Goal: Transaction & Acquisition: Book appointment/travel/reservation

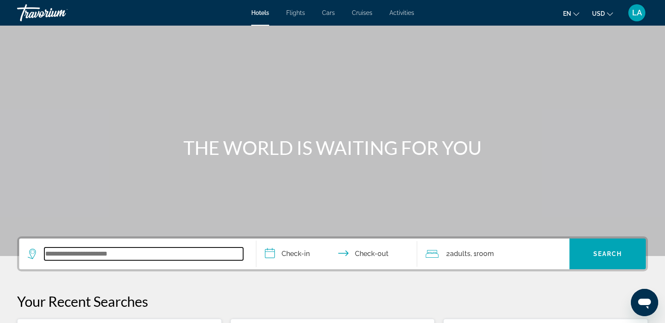
click at [146, 250] on input "Search widget" at bounding box center [143, 253] width 199 height 13
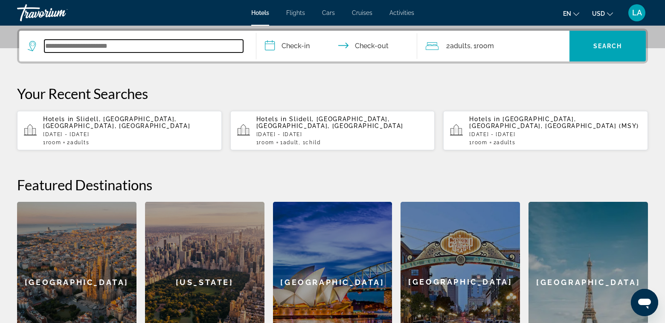
scroll to position [209, 0]
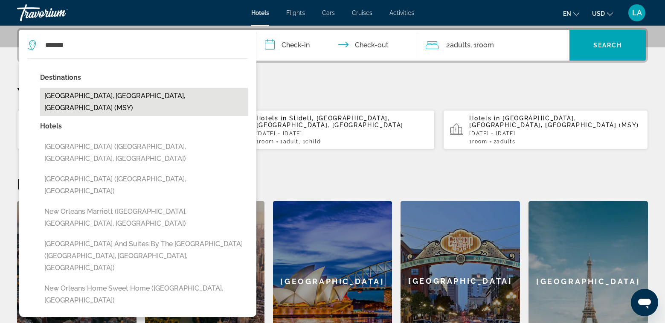
click at [73, 96] on button "[GEOGRAPHIC_DATA], [GEOGRAPHIC_DATA], [GEOGRAPHIC_DATA] (MSY)" at bounding box center [144, 102] width 208 height 28
type input "**********"
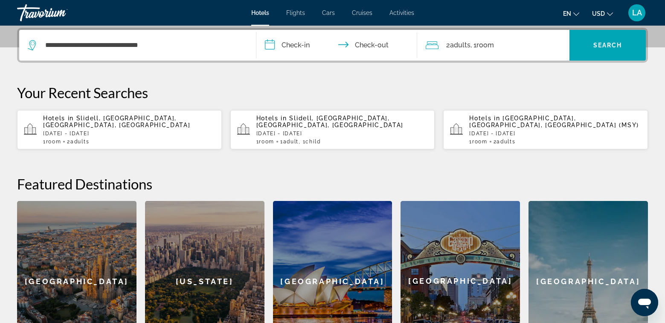
click at [302, 45] on input "**********" at bounding box center [338, 46] width 164 height 33
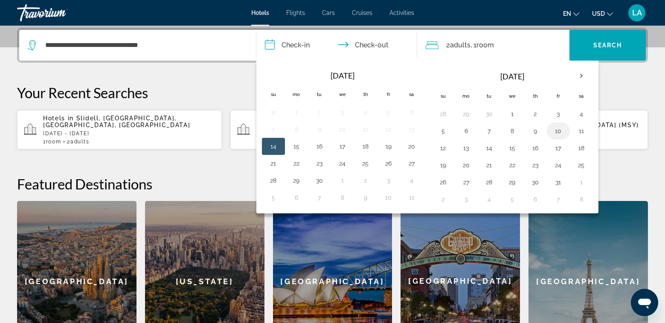
click at [560, 133] on button "10" at bounding box center [559, 131] width 14 height 12
click at [442, 150] on button "12" at bounding box center [443, 148] width 14 height 12
type input "**********"
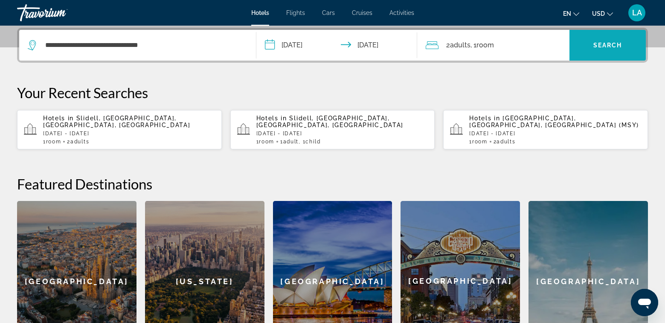
click at [616, 44] on span "Search" at bounding box center [607, 45] width 29 height 7
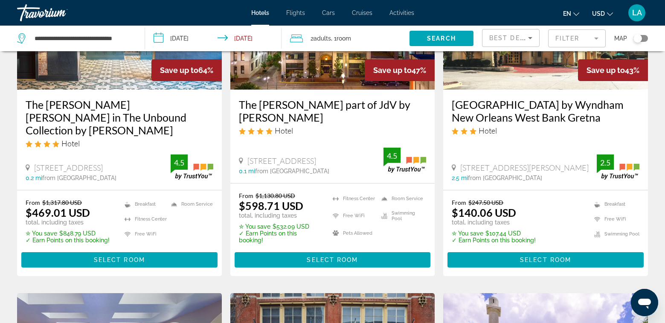
scroll to position [85, 0]
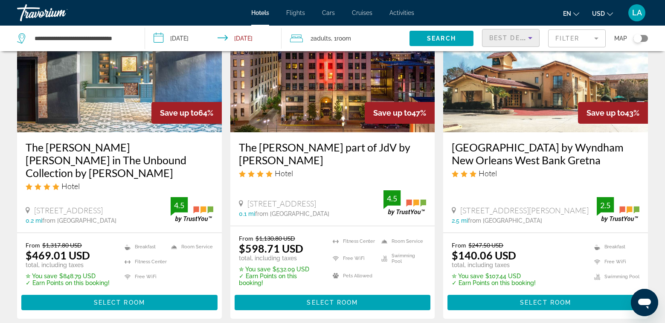
click at [532, 38] on icon "Sort by" at bounding box center [530, 38] width 10 height 10
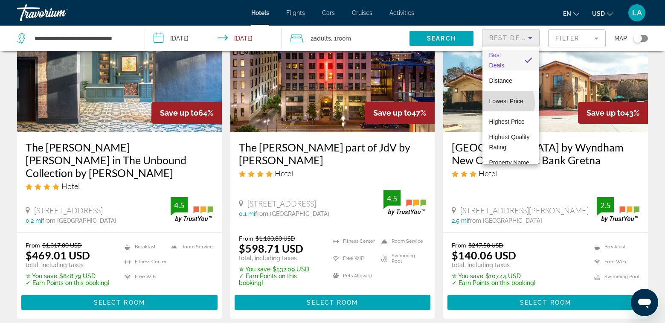
click at [500, 103] on span "Lowest Price" at bounding box center [506, 101] width 34 height 7
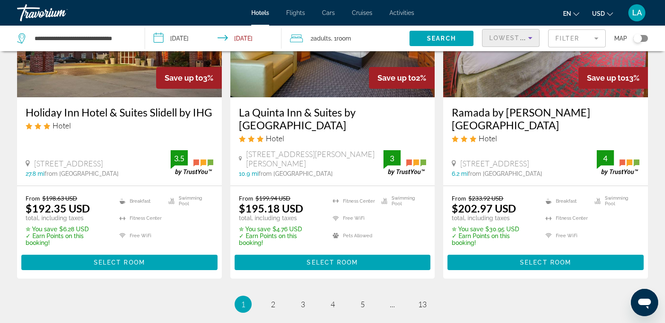
scroll to position [1206, 0]
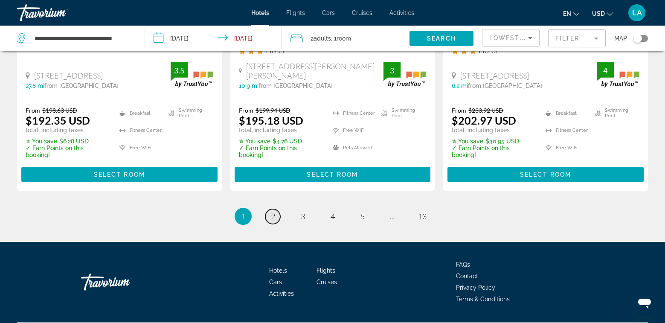
click at [277, 209] on link "page 2" at bounding box center [272, 216] width 15 height 15
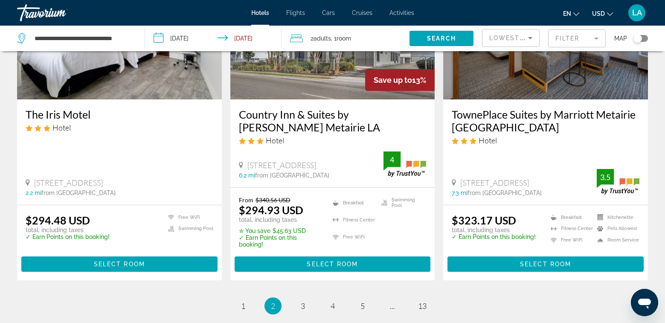
scroll to position [1152, 0]
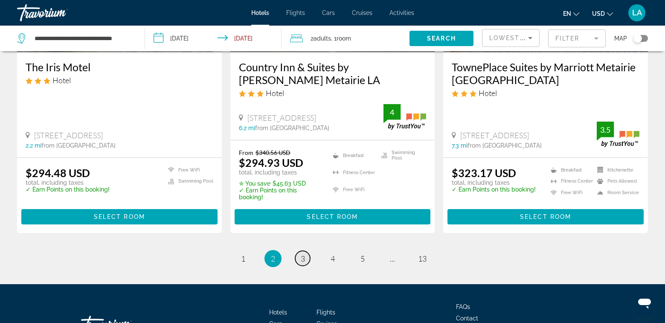
click at [301, 254] on span "3" at bounding box center [303, 258] width 4 height 9
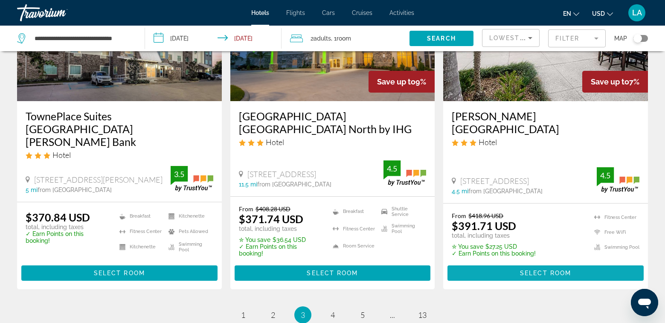
scroll to position [1194, 0]
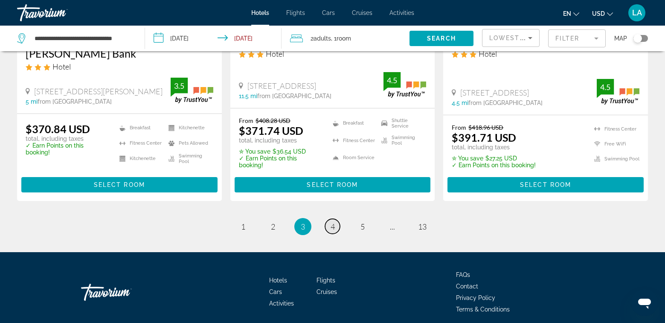
click at [334, 222] on span "4" at bounding box center [333, 226] width 4 height 9
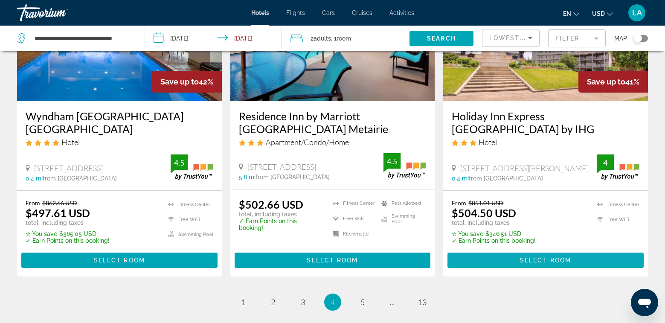
scroll to position [1206, 0]
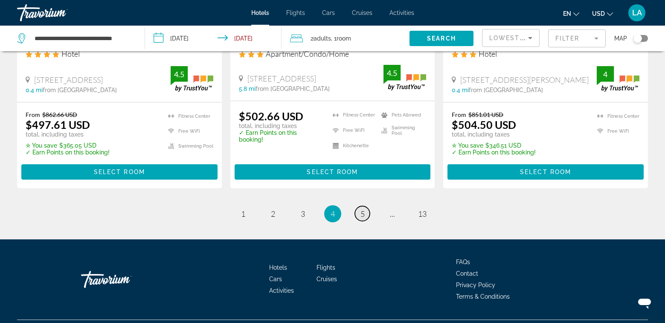
click at [364, 209] on span "5" at bounding box center [362, 213] width 4 height 9
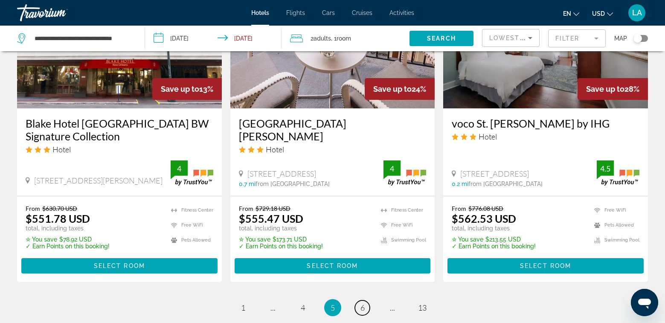
scroll to position [1183, 0]
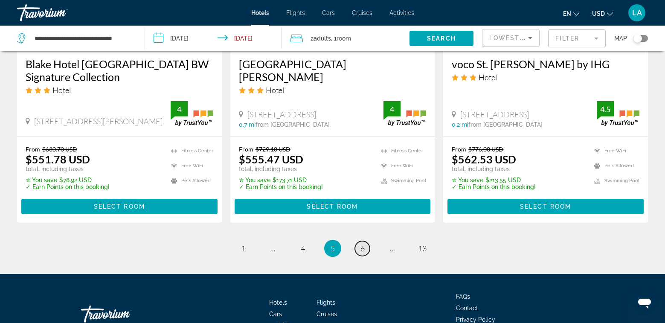
click at [365, 241] on link "page 6" at bounding box center [362, 248] width 15 height 15
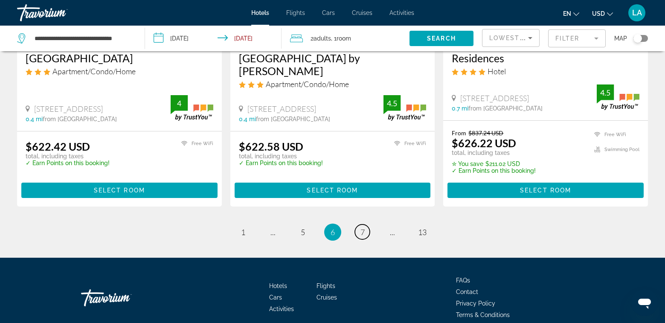
scroll to position [1183, 0]
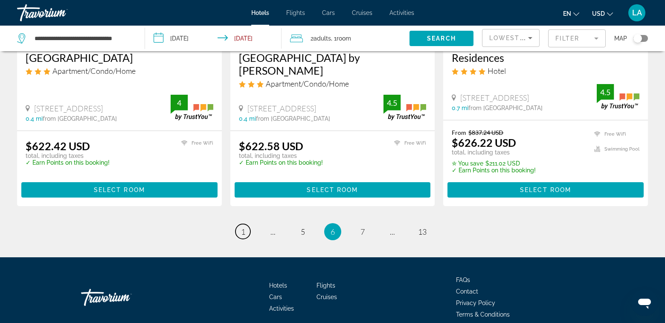
click at [241, 227] on span "1" at bounding box center [243, 231] width 4 height 9
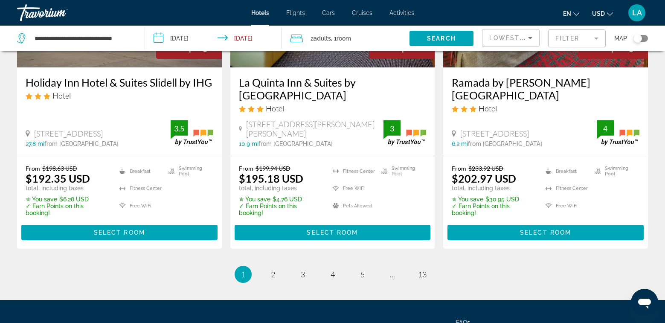
scroll to position [1152, 0]
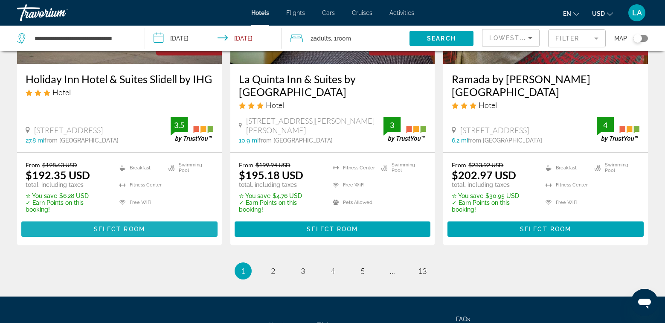
click at [112, 226] on span "Select Room" at bounding box center [119, 229] width 51 height 7
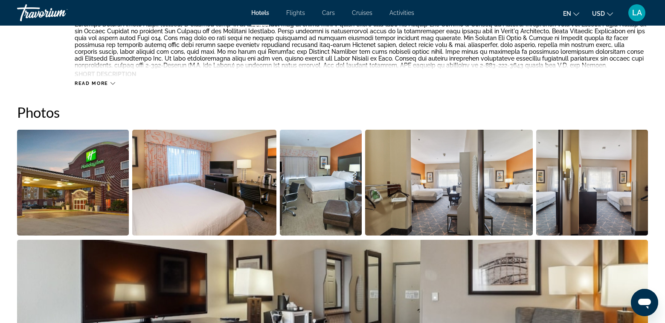
scroll to position [469, 0]
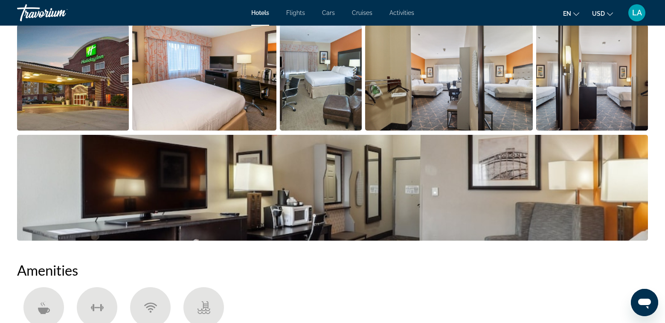
click at [500, 100] on img "Open full-screen image slider" at bounding box center [448, 78] width 167 height 106
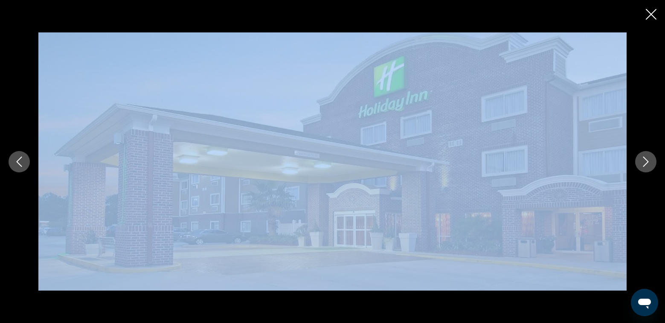
drag, startPoint x: 641, startPoint y: 173, endPoint x: 649, endPoint y: 167, distance: 9.7
click at [649, 167] on div "prev next" at bounding box center [332, 161] width 665 height 259
click at [648, 166] on icon "Next image" at bounding box center [646, 162] width 10 height 10
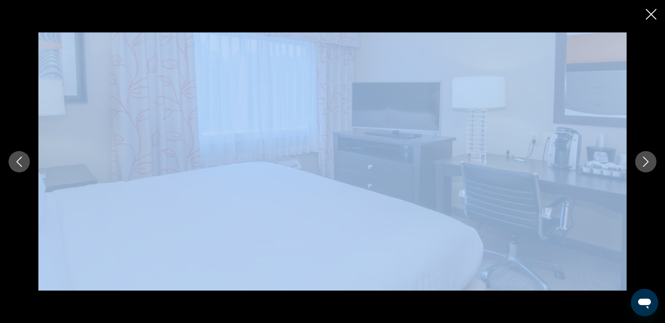
click at [645, 165] on icon "Next image" at bounding box center [646, 162] width 10 height 10
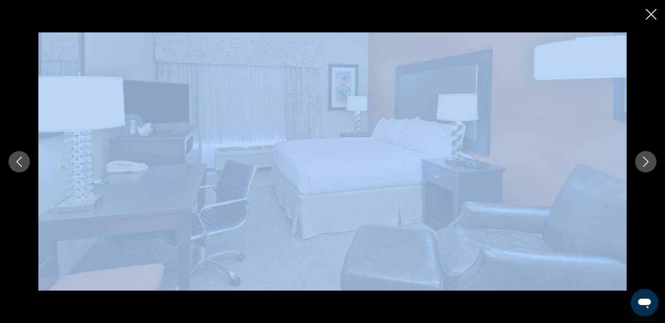
click at [645, 165] on icon "Next image" at bounding box center [646, 162] width 10 height 10
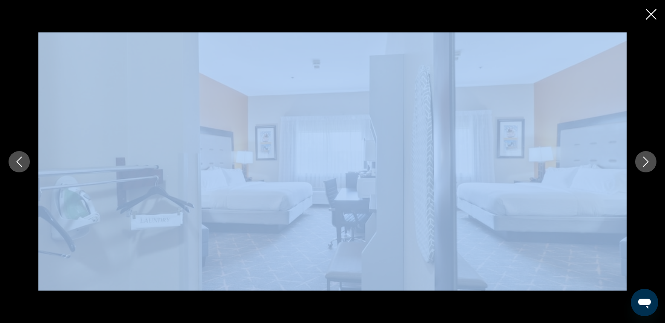
click at [645, 165] on icon "Next image" at bounding box center [646, 162] width 10 height 10
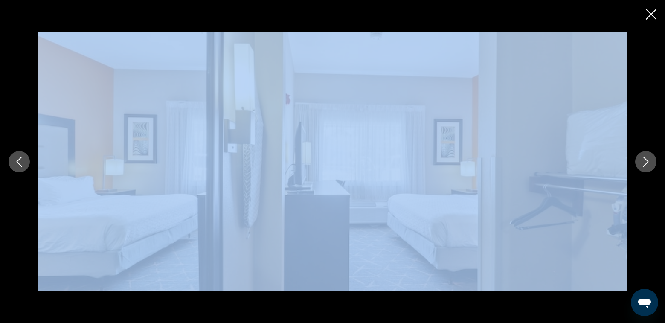
click at [645, 165] on icon "Next image" at bounding box center [646, 162] width 10 height 10
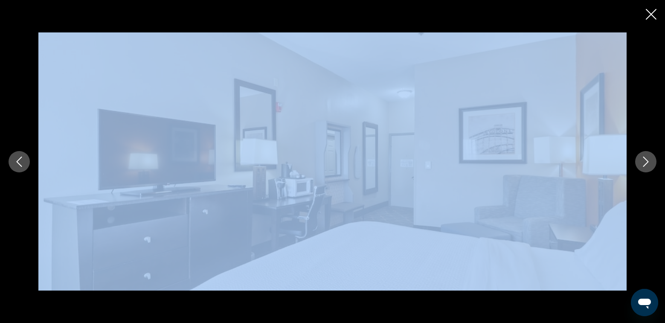
click at [645, 165] on icon "Next image" at bounding box center [646, 162] width 10 height 10
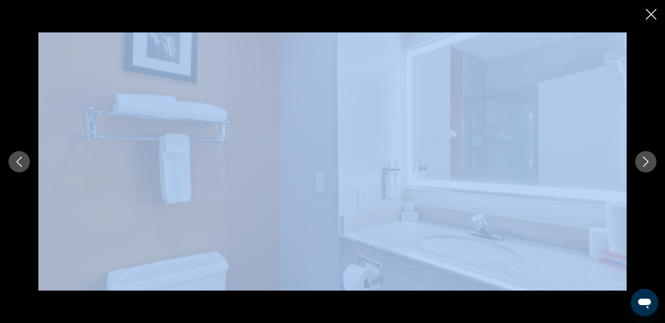
click at [645, 165] on icon "Next image" at bounding box center [646, 162] width 10 height 10
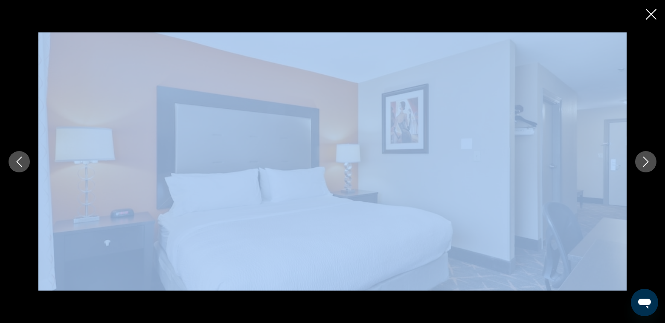
click at [645, 165] on icon "Next image" at bounding box center [646, 162] width 10 height 10
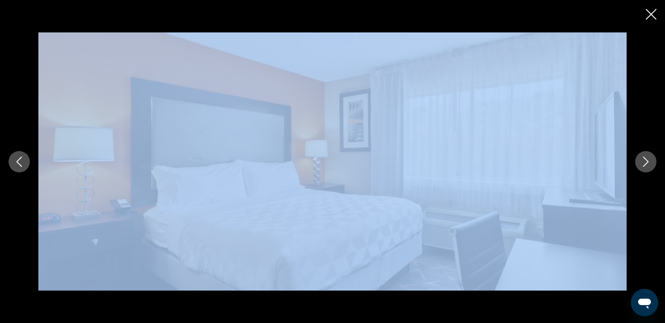
click at [645, 165] on icon "Next image" at bounding box center [646, 162] width 10 height 10
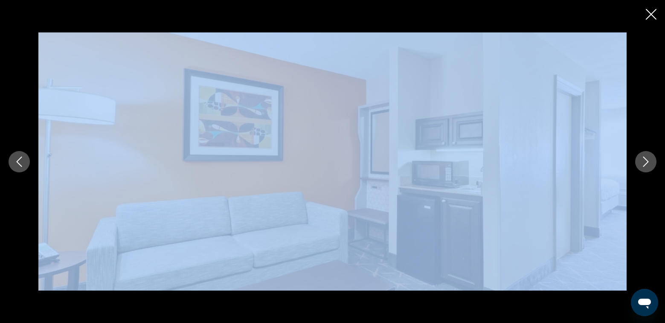
click at [645, 165] on icon "Next image" at bounding box center [646, 162] width 10 height 10
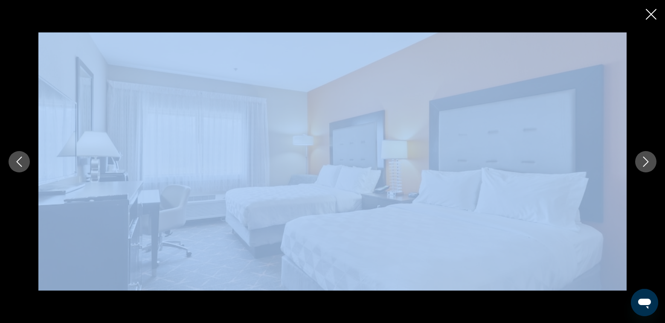
click at [634, 196] on div "prev next" at bounding box center [332, 161] width 665 height 259
click at [607, 198] on img "Main content" at bounding box center [332, 161] width 588 height 259
click at [640, 199] on div "prev next" at bounding box center [332, 161] width 665 height 259
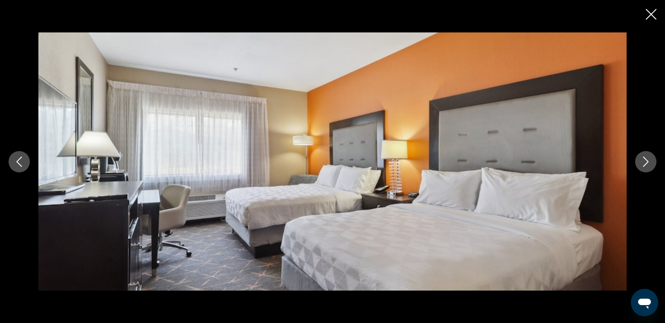
click at [646, 164] on icon "Next image" at bounding box center [646, 162] width 6 height 10
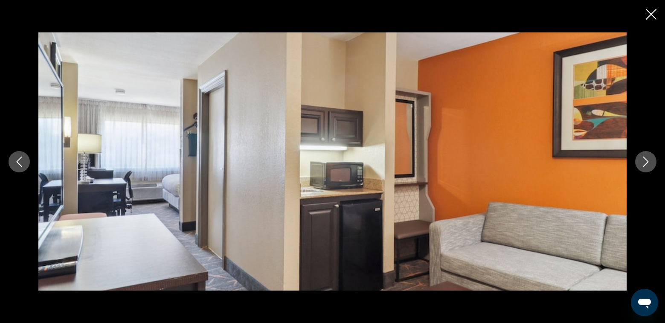
click at [646, 164] on icon "Next image" at bounding box center [646, 162] width 6 height 10
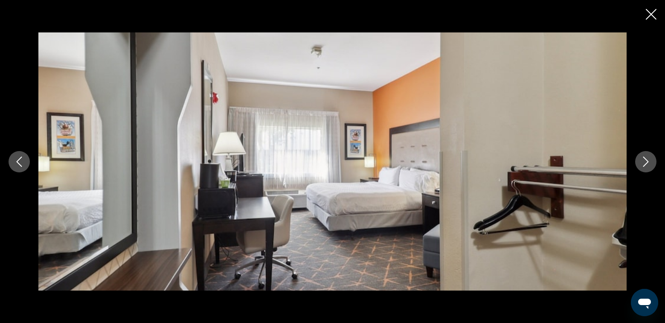
click at [646, 164] on icon "Next image" at bounding box center [646, 162] width 6 height 10
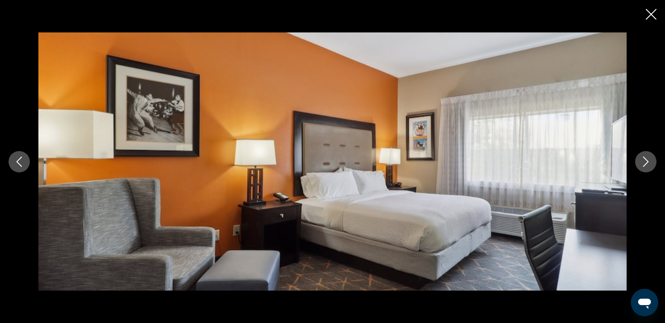
click at [639, 161] on button "Next image" at bounding box center [645, 161] width 21 height 21
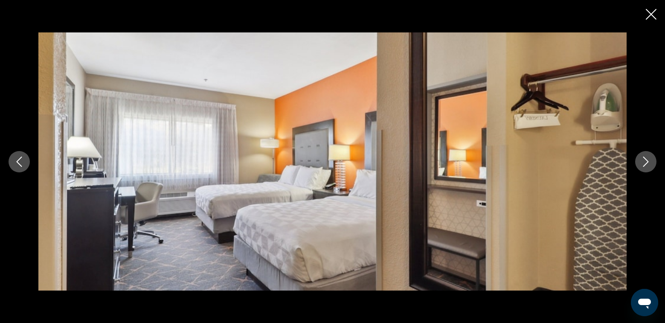
click at [639, 161] on button "Next image" at bounding box center [645, 161] width 21 height 21
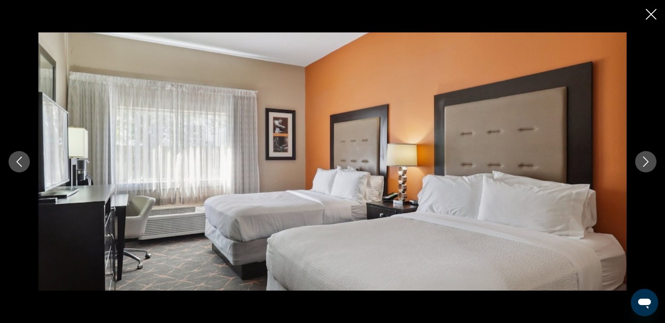
click at [639, 162] on button "Next image" at bounding box center [645, 161] width 21 height 21
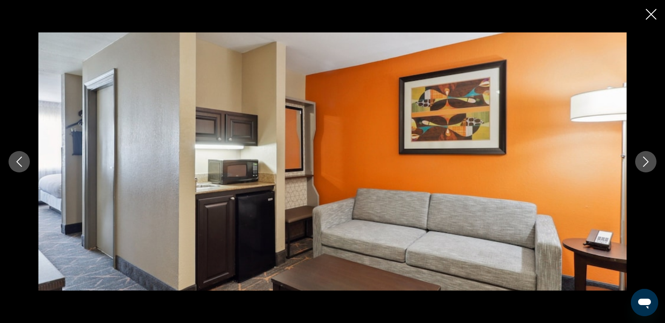
click at [641, 163] on icon "Next image" at bounding box center [646, 162] width 10 height 10
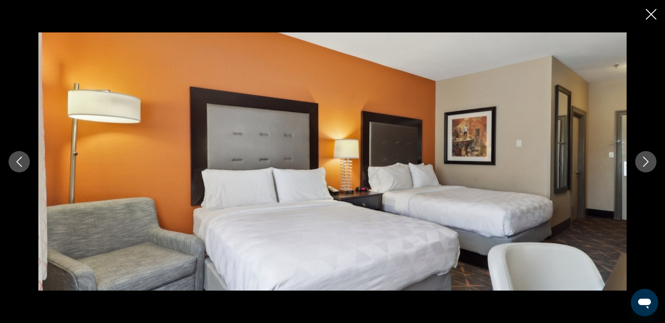
click at [642, 163] on icon "Next image" at bounding box center [646, 162] width 10 height 10
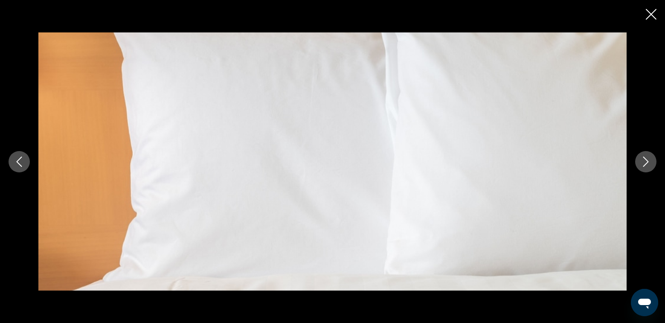
click at [643, 163] on icon "Next image" at bounding box center [646, 162] width 10 height 10
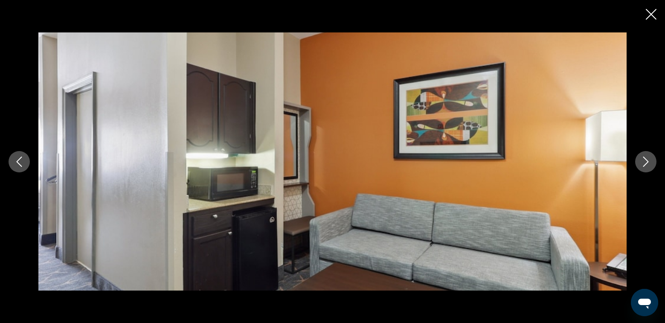
click at [643, 163] on icon "Next image" at bounding box center [646, 162] width 10 height 10
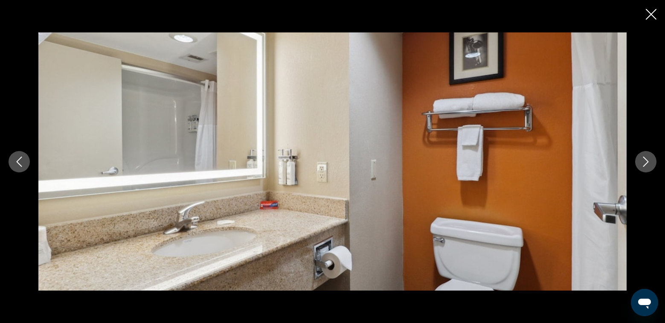
click at [644, 163] on icon "Next image" at bounding box center [646, 162] width 10 height 10
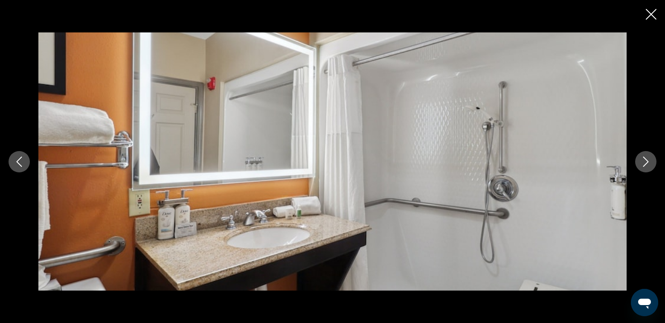
click at [644, 163] on icon "Next image" at bounding box center [646, 162] width 10 height 10
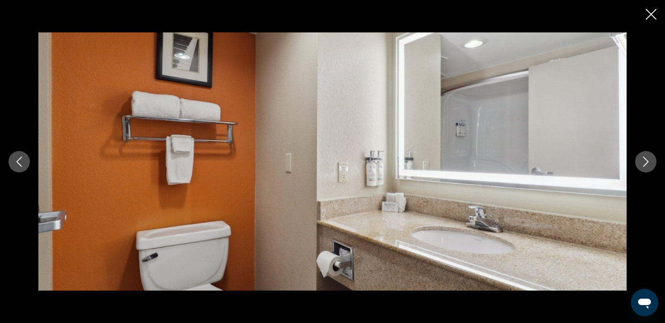
click at [645, 163] on icon "Next image" at bounding box center [646, 162] width 10 height 10
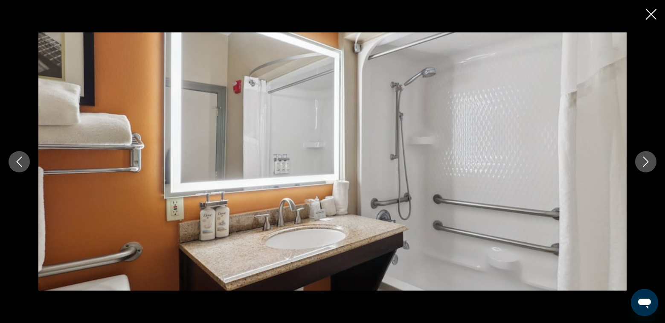
click at [645, 163] on icon "Next image" at bounding box center [646, 162] width 10 height 10
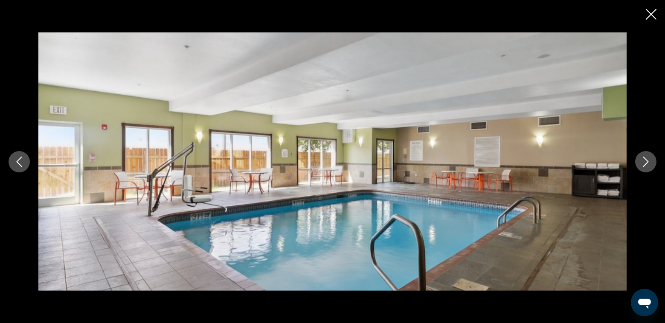
click at [645, 163] on icon "Next image" at bounding box center [646, 162] width 10 height 10
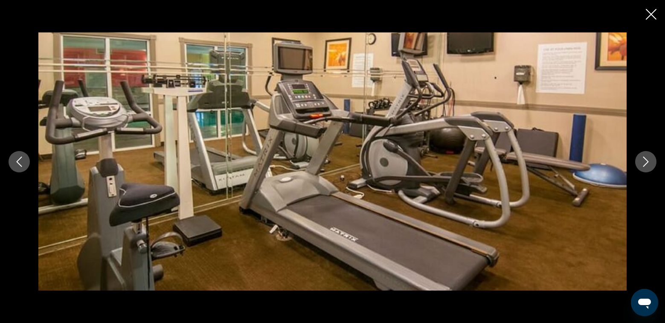
click at [645, 163] on icon "Next image" at bounding box center [646, 162] width 10 height 10
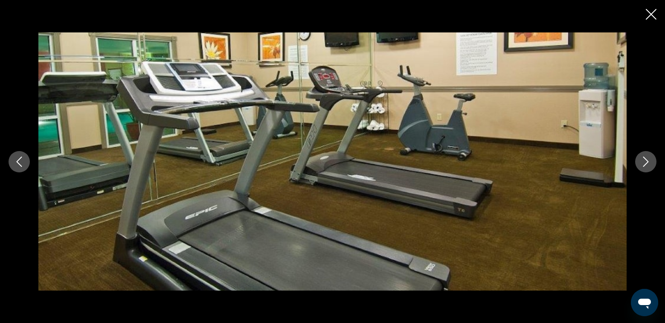
click at [645, 163] on icon "Next image" at bounding box center [646, 162] width 10 height 10
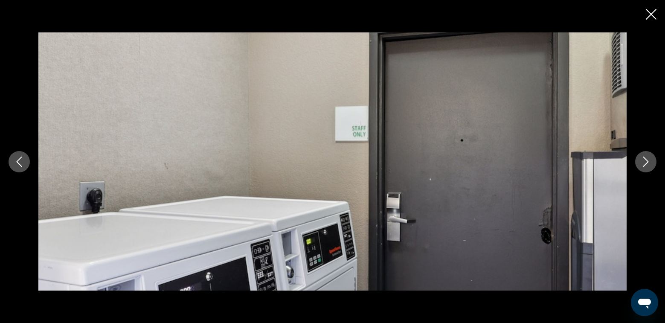
click at [646, 164] on icon "Next image" at bounding box center [646, 162] width 6 height 10
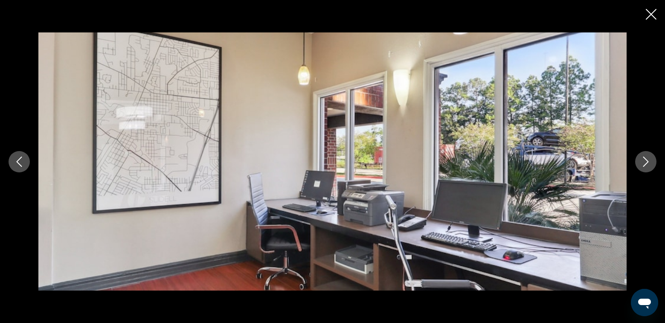
click at [647, 164] on icon "Next image" at bounding box center [646, 162] width 10 height 10
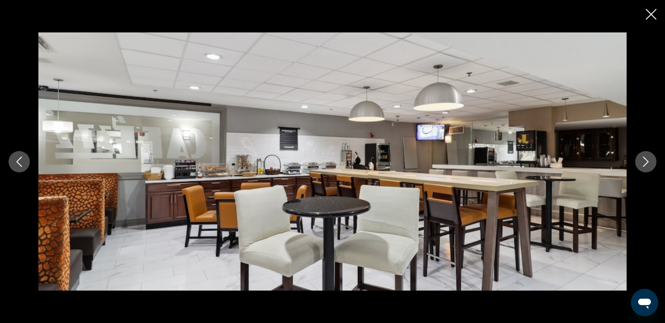
click at [647, 164] on icon "Next image" at bounding box center [646, 162] width 10 height 10
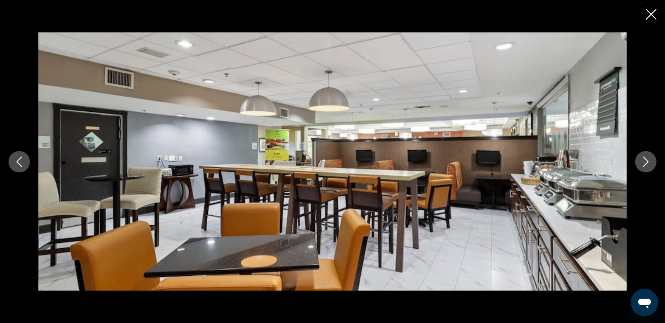
click at [23, 164] on icon "Previous image" at bounding box center [19, 162] width 10 height 10
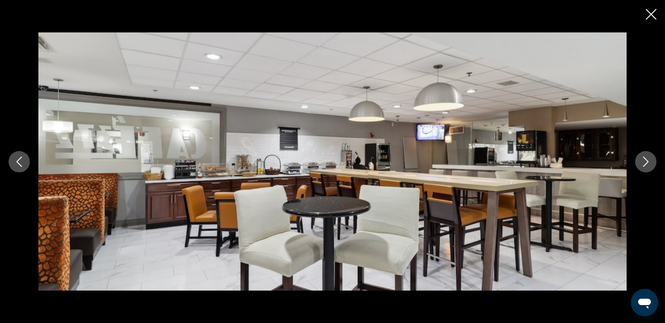
click at [644, 162] on icon "Next image" at bounding box center [646, 162] width 10 height 10
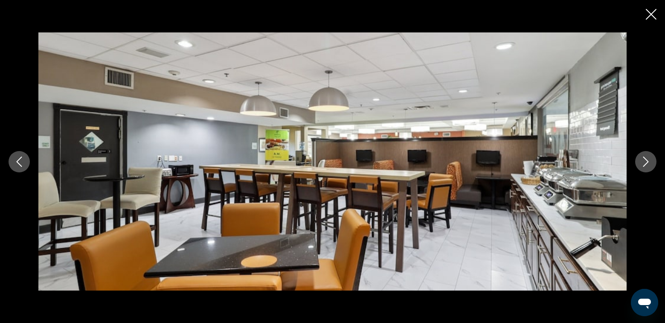
click at [644, 162] on icon "Next image" at bounding box center [646, 162] width 10 height 10
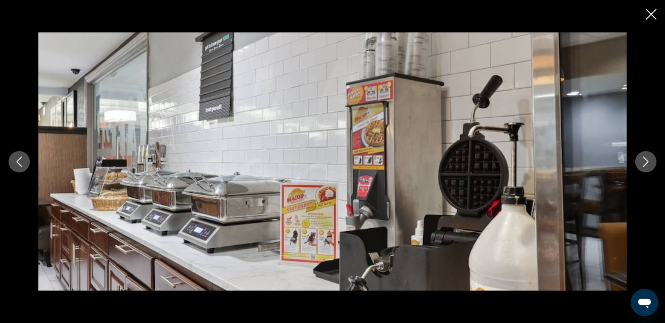
click at [644, 162] on icon "Next image" at bounding box center [646, 162] width 10 height 10
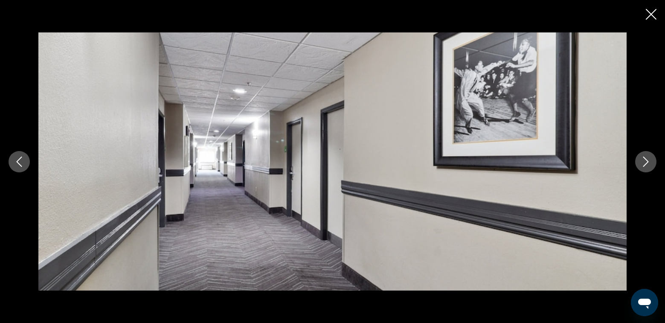
click at [644, 162] on icon "Next image" at bounding box center [646, 162] width 10 height 10
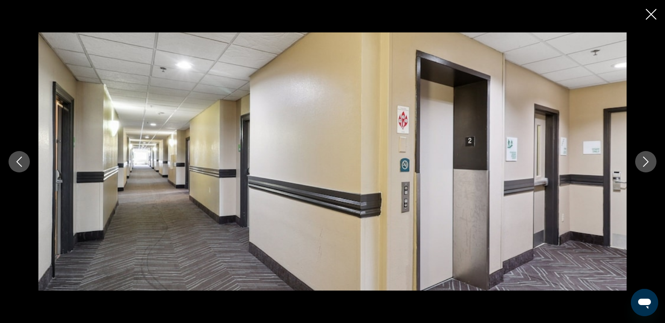
click at [647, 158] on icon "Next image" at bounding box center [646, 162] width 10 height 10
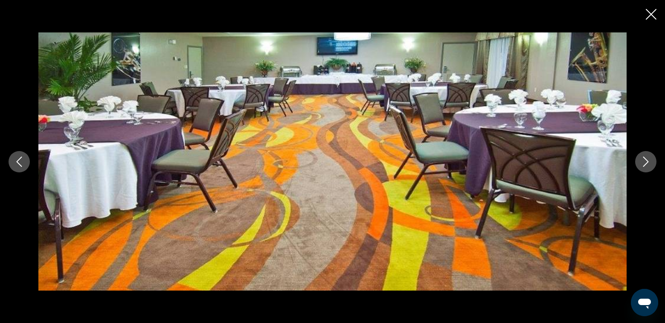
click at [647, 160] on icon "Next image" at bounding box center [646, 162] width 6 height 10
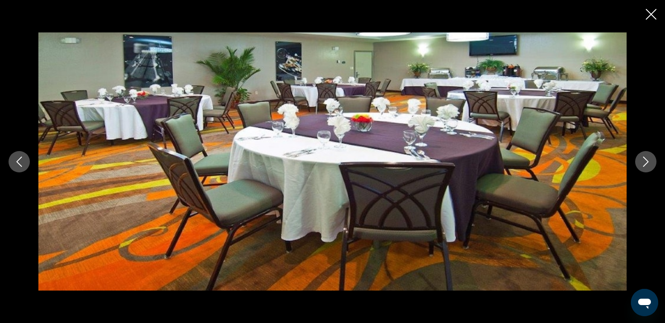
click at [647, 162] on icon "Next image" at bounding box center [646, 162] width 10 height 10
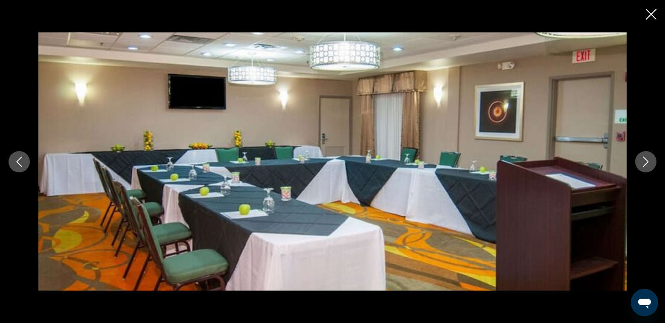
click at [647, 162] on icon "Next image" at bounding box center [646, 162] width 10 height 10
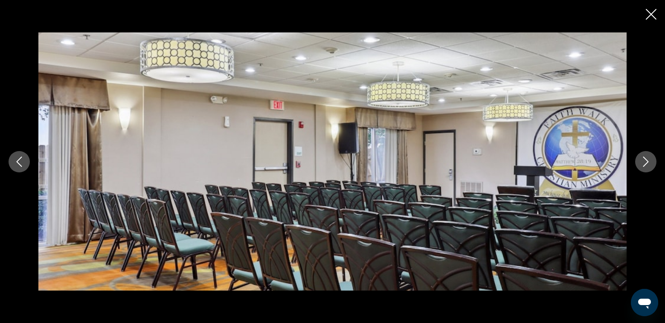
click at [647, 162] on icon "Next image" at bounding box center [646, 162] width 10 height 10
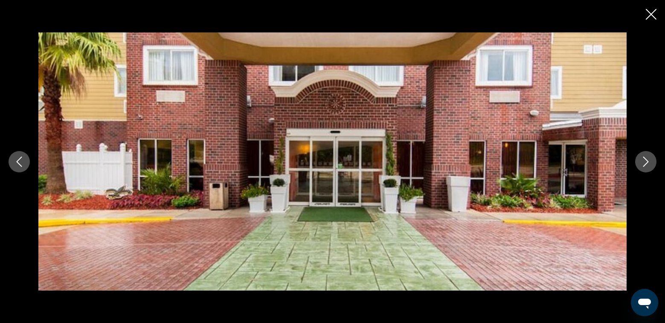
click at [647, 162] on icon "Next image" at bounding box center [646, 162] width 6 height 10
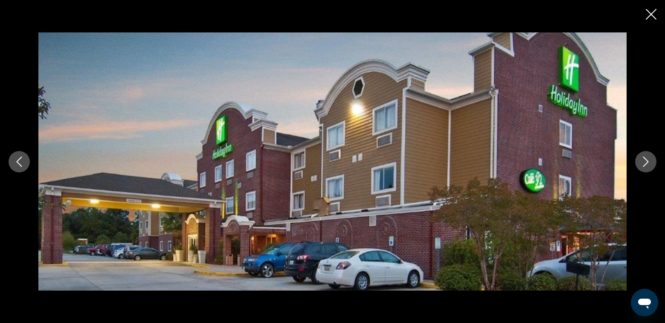
click at [653, 15] on icon "Close slideshow" at bounding box center [651, 14] width 11 height 11
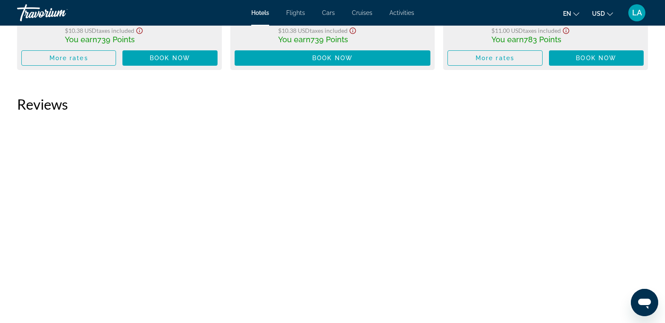
scroll to position [2262, 0]
